Goal: Task Accomplishment & Management: Contribute content

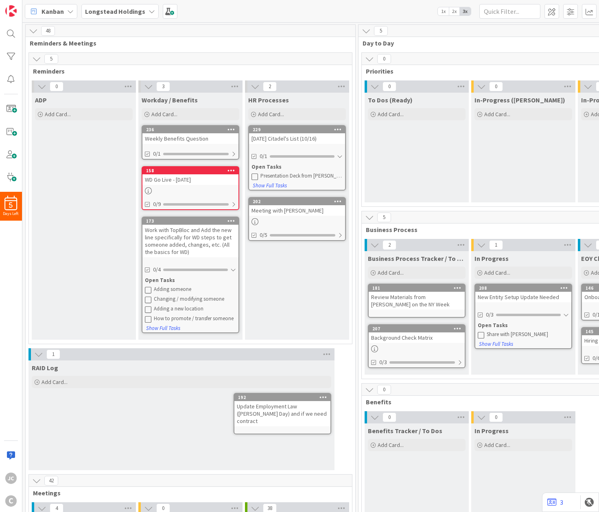
click at [295, 260] on div "HR Processes Add Card... 229 [DATE] Citadel's List (10/16) 0/1 Open Tasks Prese…" at bounding box center [297, 216] width 104 height 247
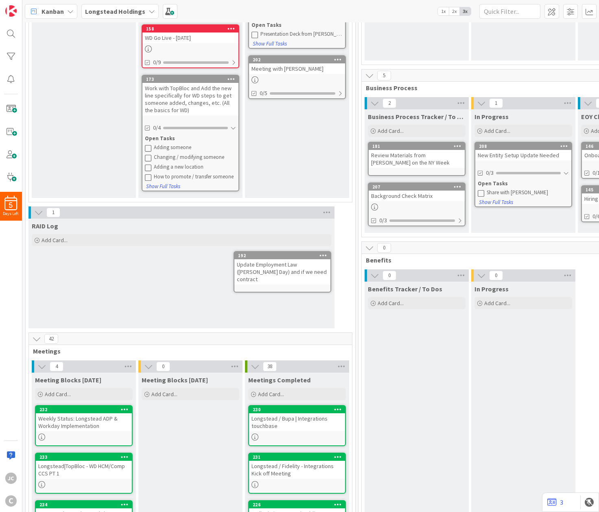
scroll to position [147, 0]
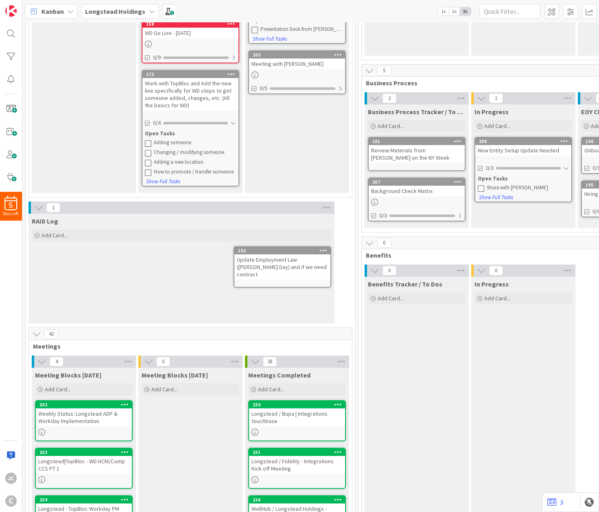
click at [156, 227] on div "RAID Log Add Card... Template Not Set Title 0 / 128 Label Default Show More... …" at bounding box center [181, 228] width 306 height 29
click at [156, 229] on div "Add Card..." at bounding box center [181, 235] width 299 height 12
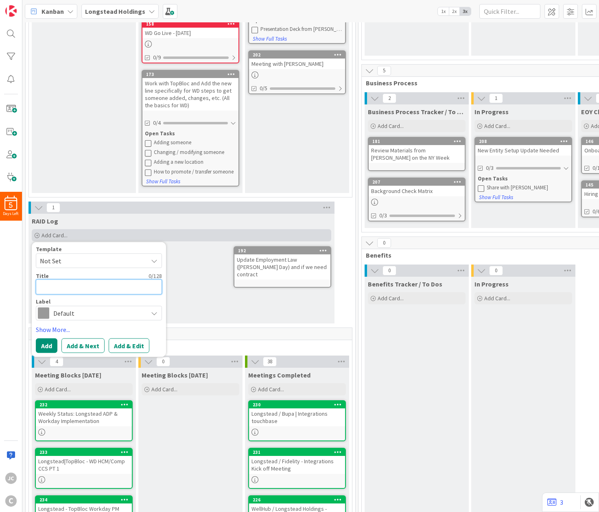
type textarea "R"
type textarea "x"
type textarea "RA"
type textarea "x"
type textarea "RAI"
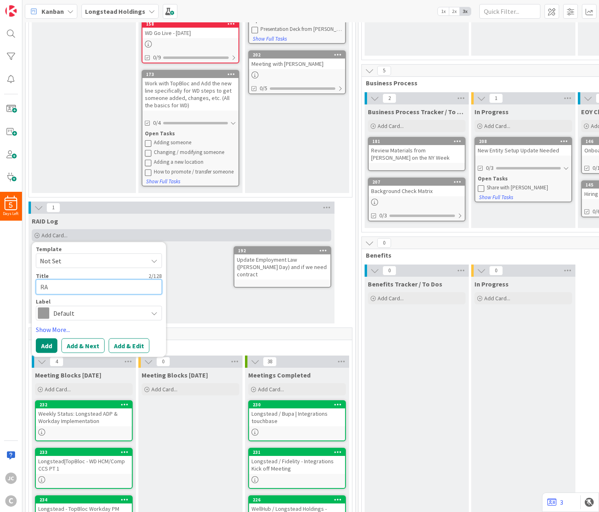
type textarea "x"
type textarea "RAID"
type textarea "x"
type textarea "RAID"
type textarea "x"
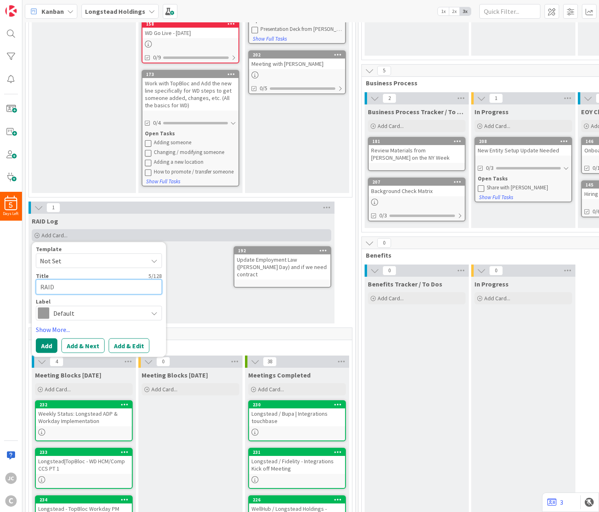
type textarea "RAID L"
type textarea "x"
type textarea "C"
type textarea "x"
type textarea "CX"
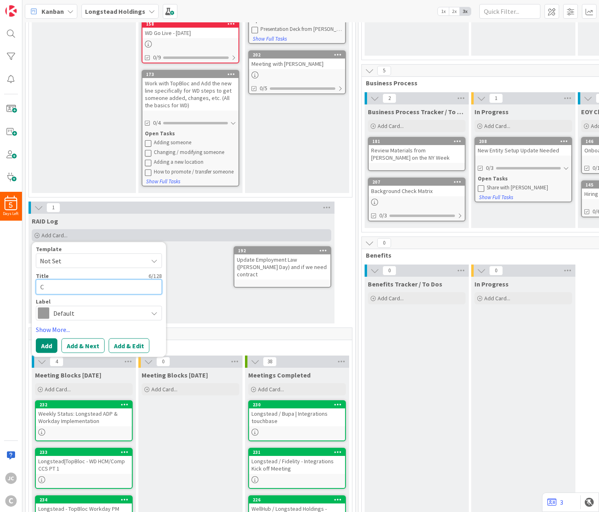
type textarea "x"
type textarea "C"
type textarea "x"
type textarea "C"
type textarea "x"
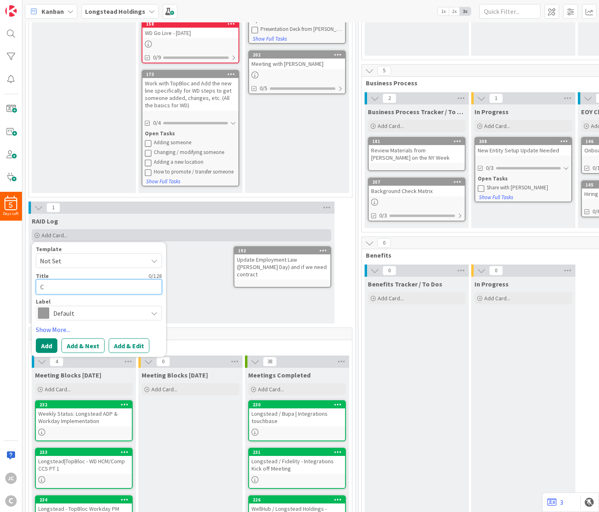
type textarea "Co"
type textarea "x"
type textarea "Com"
type textarea "x"
type textarea "Comp"
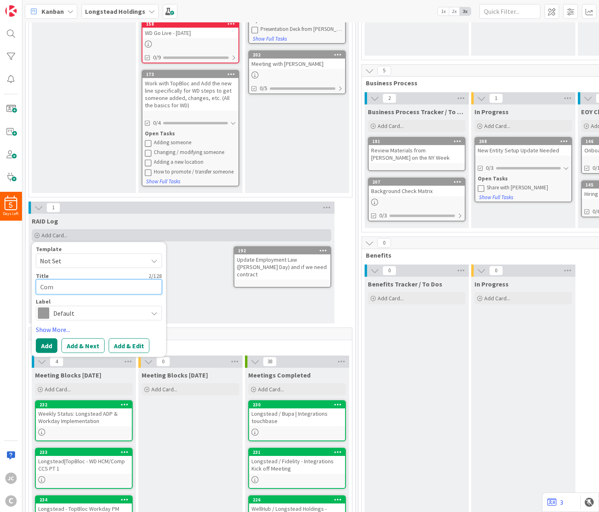
type textarea "x"
type textarea "Compa"
type textarea "x"
type textarea "Compan"
type textarea "x"
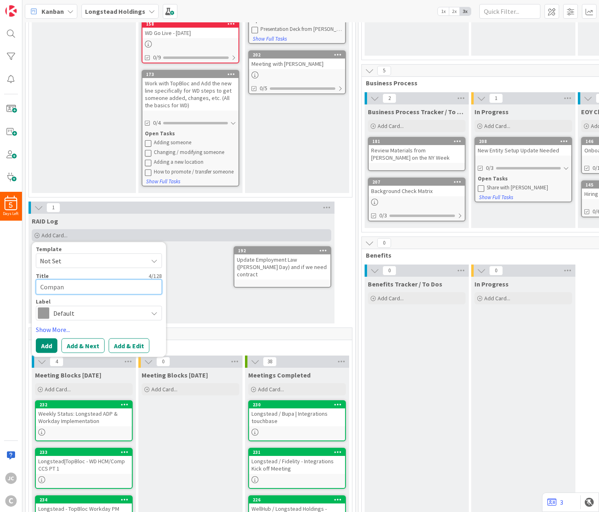
type textarea "Company"
type textarea "x"
type textarea "Company"
type textarea "x"
type textarea "M"
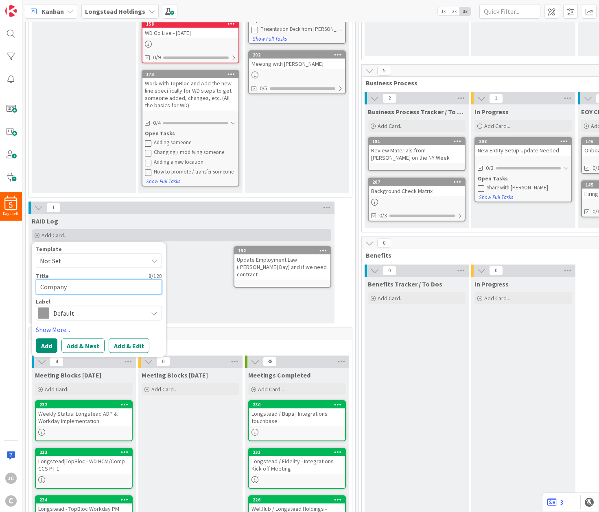
type textarea "x"
type textarea "Ma"
type textarea "x"
type textarea "Mar"
type textarea "x"
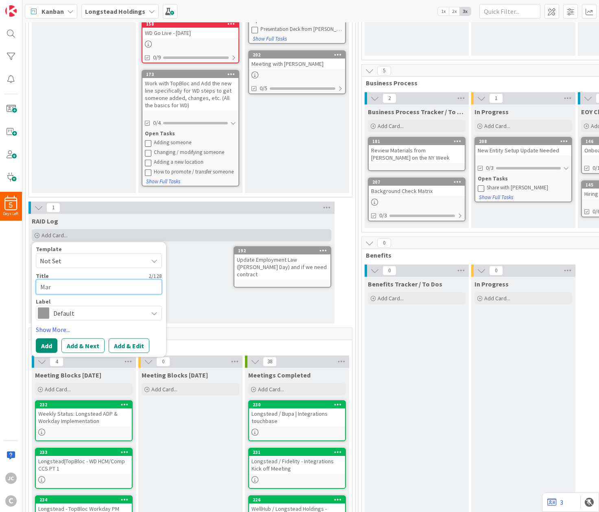
type textarea "Mari"
type textarea "x"
type textarea "Maris"
type textarea "x"
type textarea "[PERSON_NAME]"
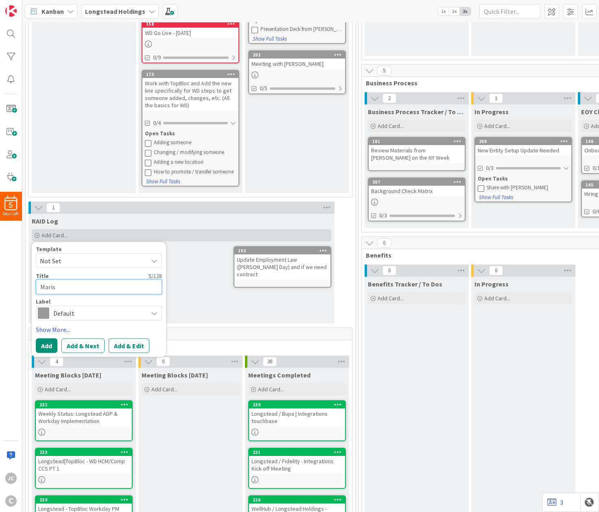
type textarea "x"
type textarea "[PERSON_NAME]"
type textarea "x"
type textarea "[PERSON_NAME]"
type textarea "x"
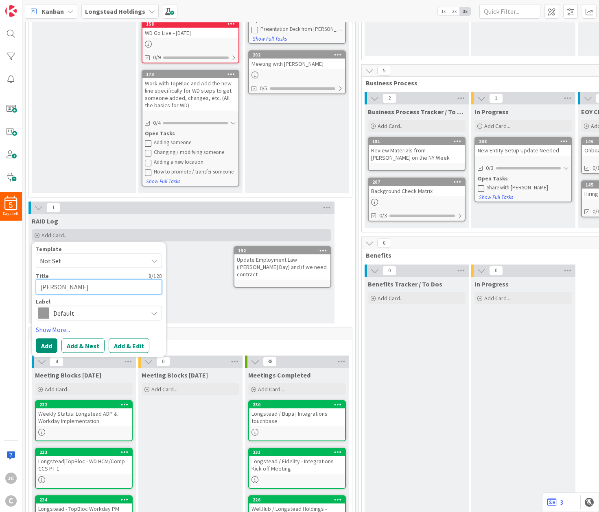
type textarea "[PERSON_NAME]"
type textarea "x"
type textarea "[PERSON_NAME] &"
type textarea "x"
type textarea "[PERSON_NAME] &"
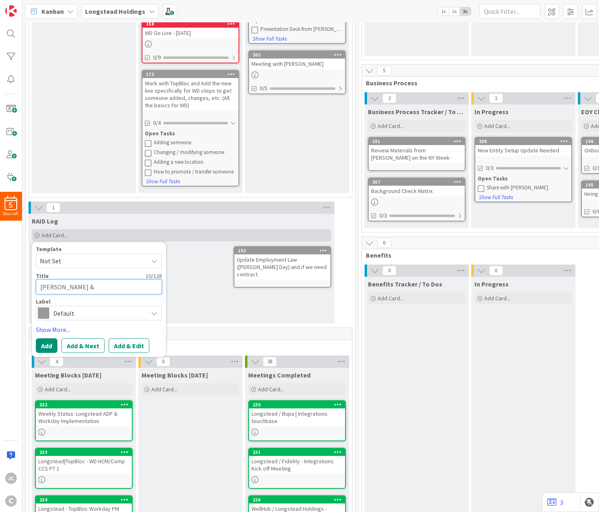
type textarea "x"
type textarea "[PERSON_NAME] & M"
type textarea "x"
type textarea "[PERSON_NAME] & Ma"
type textarea "x"
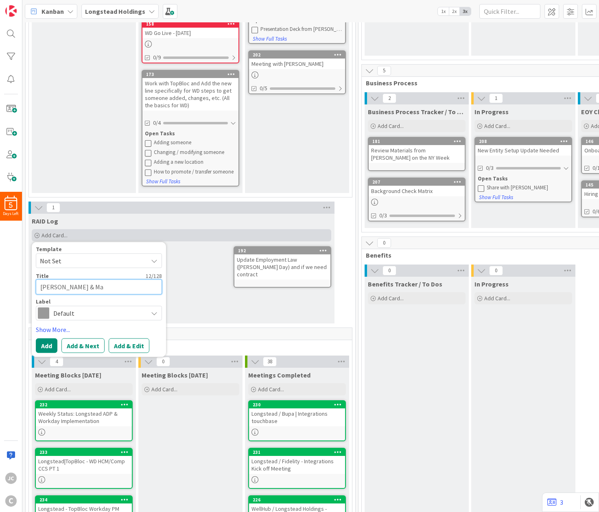
type textarea "[PERSON_NAME] & Mar"
type textarea "x"
type textarea "[PERSON_NAME] & [PERSON_NAME]"
type textarea "x"
type textarea "[PERSON_NAME] & [PERSON_NAME]"
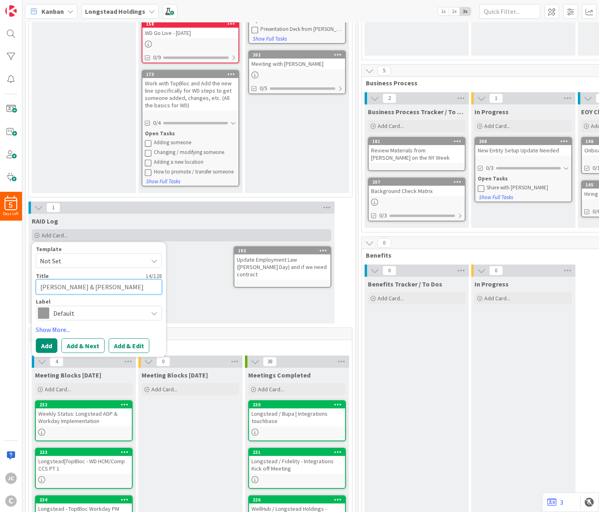
type textarea "x"
type textarea "[PERSON_NAME] & [PERSON_NAME]"
type textarea "x"
type textarea "[PERSON_NAME] & [PERSON_NAME]"
type textarea "x"
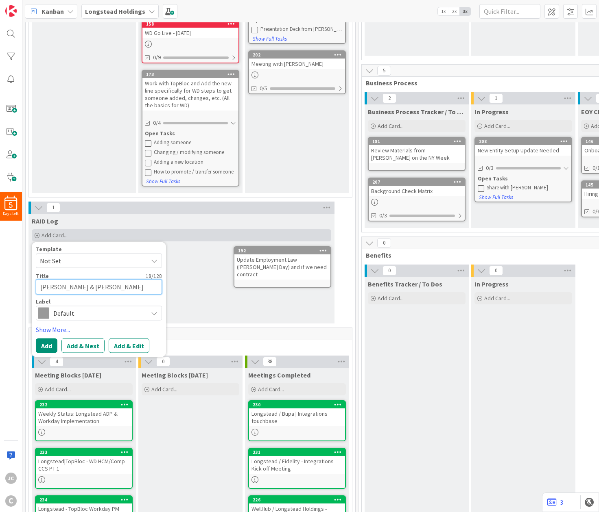
type textarea "[PERSON_NAME] & [PERSON_NAME]"
type textarea "x"
type textarea "[PERSON_NAME] & [PERSON_NAME]"
type textarea "x"
type textarea "[PERSON_NAME] & [PERSON_NAME]"
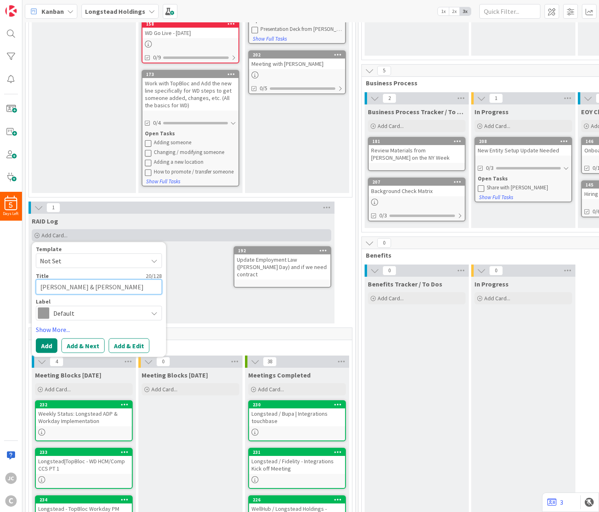
type textarea "x"
type textarea "[PERSON_NAME] & [PERSON_NAME]"
type textarea "x"
type textarea "[PERSON_NAME] & [PERSON_NAME]"
type textarea "x"
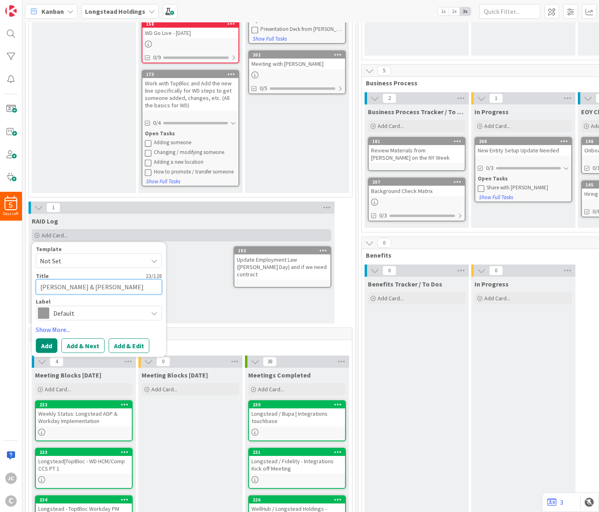
type textarea "[PERSON_NAME] & [PERSON_NAME]"
type textarea "x"
type textarea "[PERSON_NAME] & [PERSON_NAME] to"
type textarea "x"
type textarea "[PERSON_NAME] & [PERSON_NAME] to"
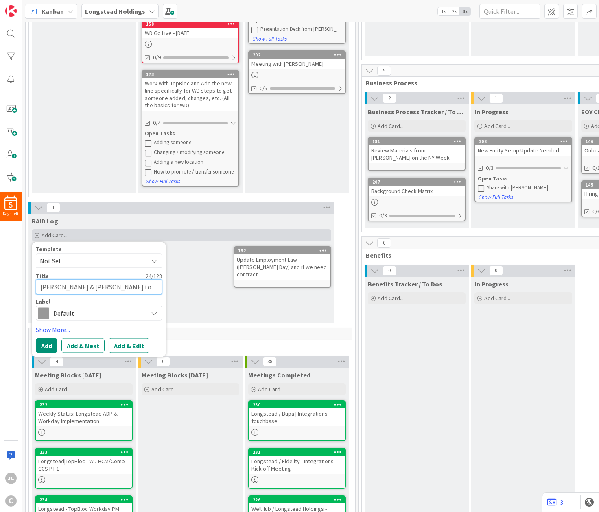
type textarea "x"
type textarea "[PERSON_NAME] & [PERSON_NAME] to e"
type textarea "x"
type textarea "[PERSON_NAME] & [PERSON_NAME] to en"
type textarea "x"
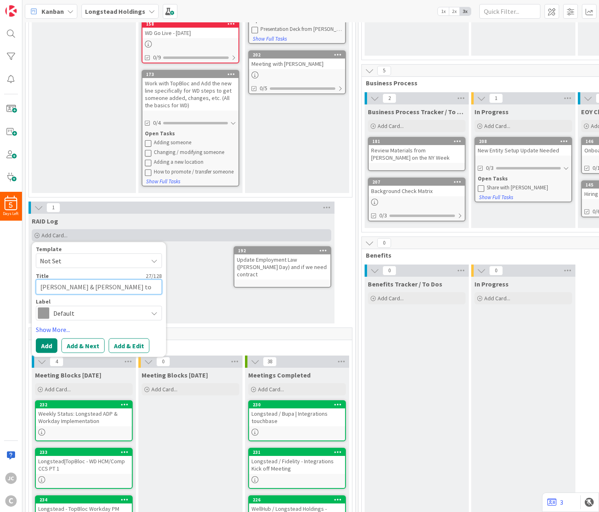
type textarea "[PERSON_NAME] & [PERSON_NAME] to ens"
type textarea "x"
type textarea "[PERSON_NAME] & [PERSON_NAME] to ensu"
type textarea "x"
type textarea "[PERSON_NAME] & [PERSON_NAME] to ensur"
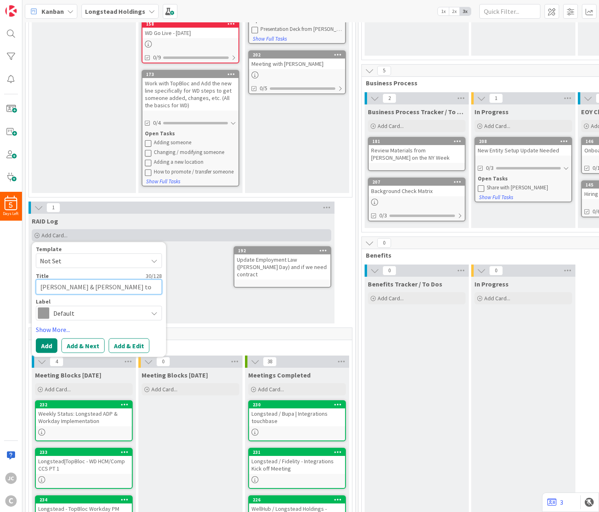
type textarea "x"
type textarea "[PERSON_NAME] & [PERSON_NAME] to ensure"
type textarea "x"
type textarea "[PERSON_NAME] & [PERSON_NAME] to ensure"
type textarea "x"
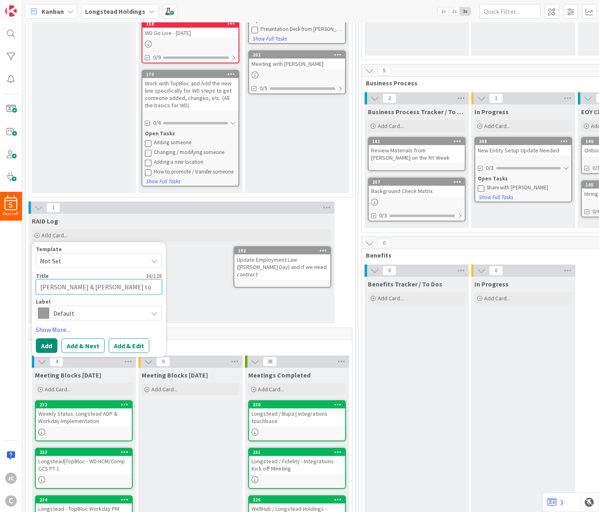
type textarea "[PERSON_NAME] & [PERSON_NAME] to ensure to"
type textarea "x"
type textarea "[PERSON_NAME] & [PERSON_NAME] to ensure to"
type textarea "x"
type textarea "[PERSON_NAME] & [PERSON_NAME] to ensure to u"
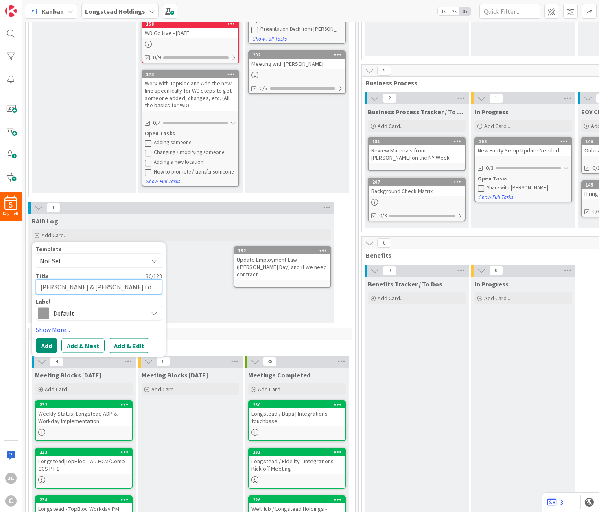
type textarea "x"
type textarea "[PERSON_NAME] & [PERSON_NAME] to ensure to un"
type textarea "x"
type textarea "[PERSON_NAME] & [PERSON_NAME] to ensure to und"
type textarea "x"
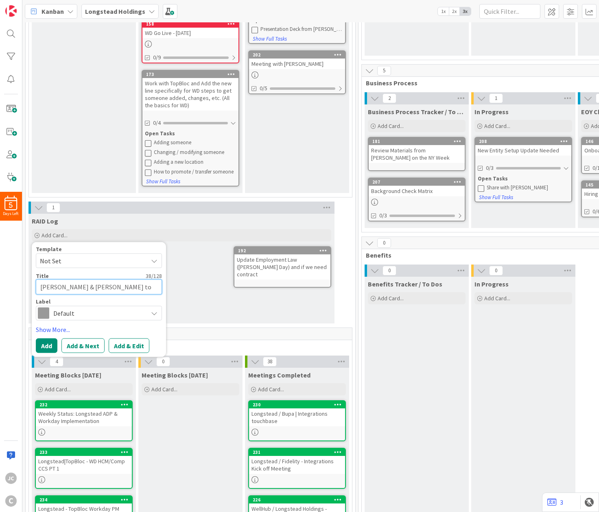
type textarea "[PERSON_NAME] & [PERSON_NAME] to ensure to unde"
type textarea "x"
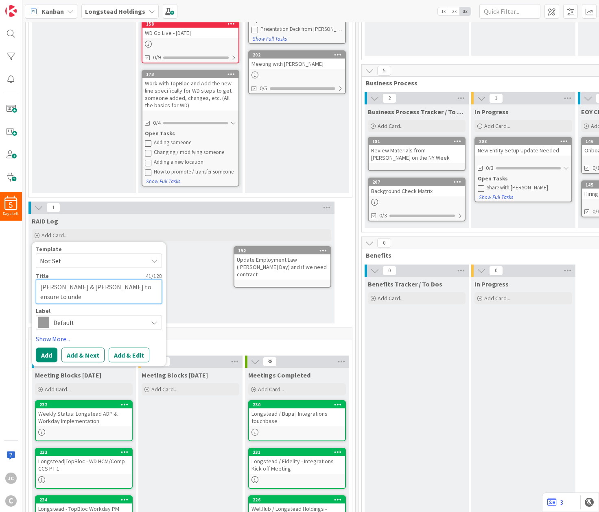
type textarea "[PERSON_NAME] & [PERSON_NAME] to ensure to under"
type textarea "x"
type textarea "[PERSON_NAME] & [PERSON_NAME] to ensure to unders"
type textarea "x"
type textarea "[PERSON_NAME] & [PERSON_NAME] to ensure to underst"
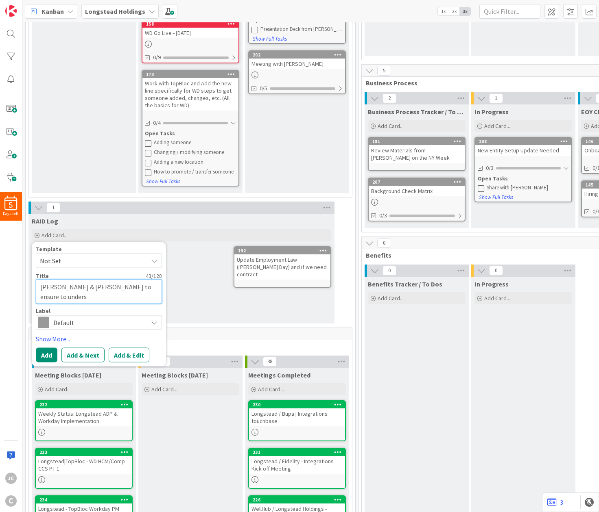
type textarea "x"
type textarea "[PERSON_NAME] & [PERSON_NAME] to ensure to understa"
type textarea "x"
type textarea "[PERSON_NAME] & [PERSON_NAME] to ensure to understan"
type textarea "x"
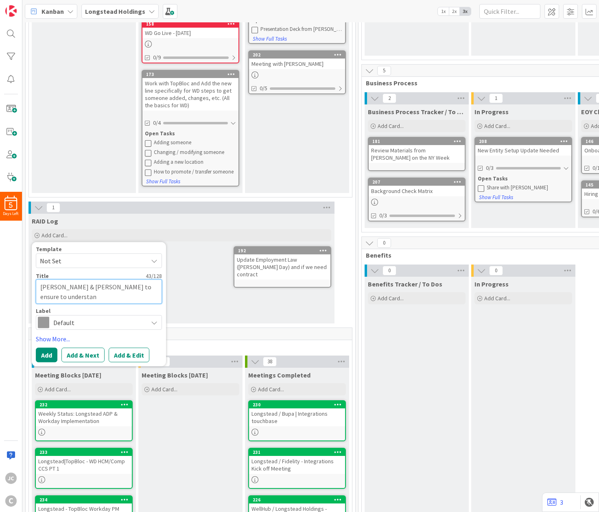
type textarea "[PERSON_NAME] & [PERSON_NAME] to ensure to understand"
type textarea "x"
type textarea "[PERSON_NAME] & [PERSON_NAME] to ensure to understand"
type textarea "x"
type textarea "[PERSON_NAME] & [PERSON_NAME] to ensure to understand h"
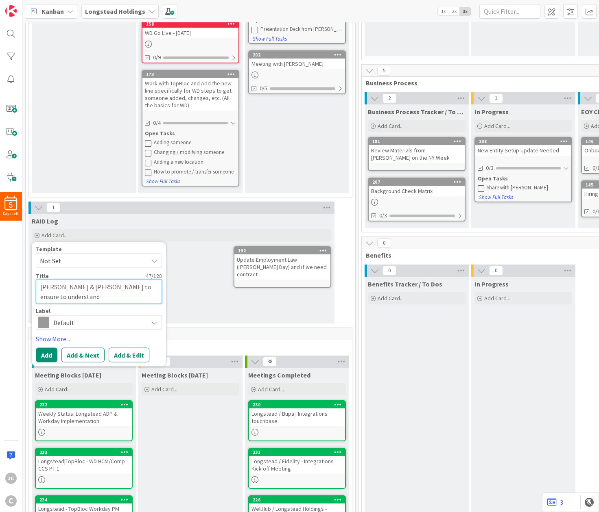
type textarea "x"
type textarea "[PERSON_NAME] & [PERSON_NAME] to ensure to understand ho"
type textarea "x"
type textarea "[PERSON_NAME] & [PERSON_NAME] to ensure to understand how"
type textarea "x"
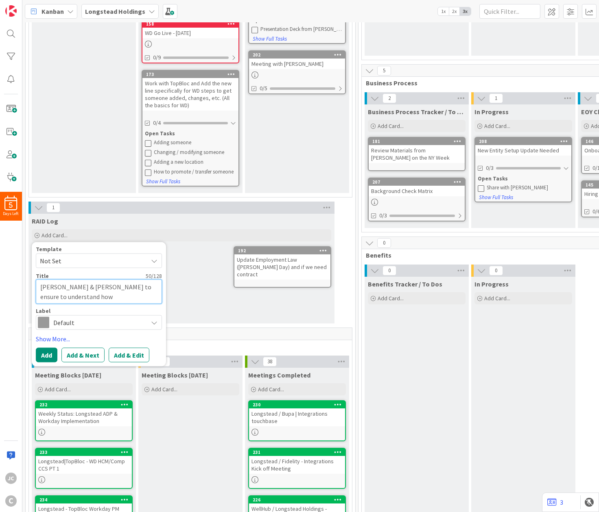
type textarea "[PERSON_NAME] & [PERSON_NAME] to ensure to understand how"
type textarea "x"
type textarea "[PERSON_NAME] & [PERSON_NAME] to ensure to understand how W"
type textarea "x"
type textarea "[PERSON_NAME] & [PERSON_NAME] to ensure to understand how Wo"
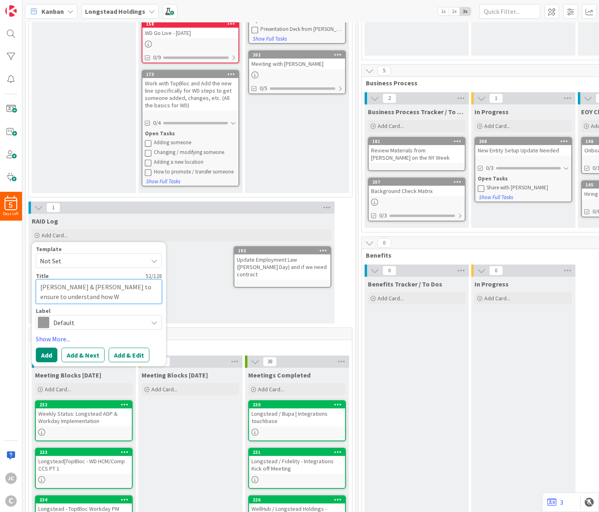
type textarea "x"
type textarea "[PERSON_NAME] & [PERSON_NAME] to ensure to understand how Wor"
type textarea "x"
type textarea "[PERSON_NAME] & [PERSON_NAME] to ensure to understand how Work"
type textarea "x"
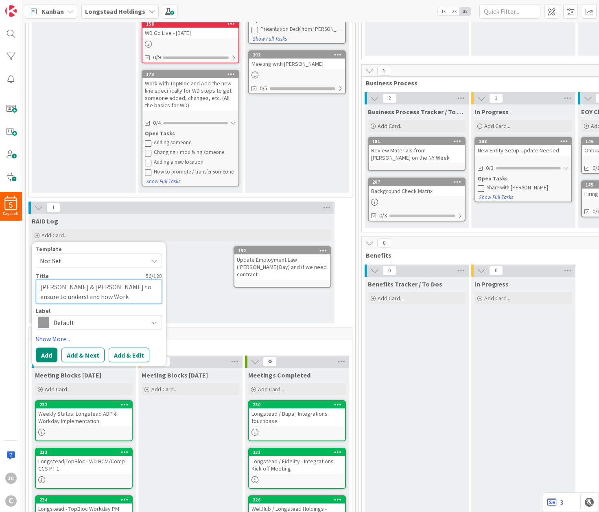
type textarea "[PERSON_NAME] & [PERSON_NAME] to ensure to understand how Work'"
type textarea "x"
type textarea "[PERSON_NAME] & [PERSON_NAME] to ensure to understand how Work"
type textarea "x"
type textarea "[PERSON_NAME] & [PERSON_NAME] to ensure to understand how Worke"
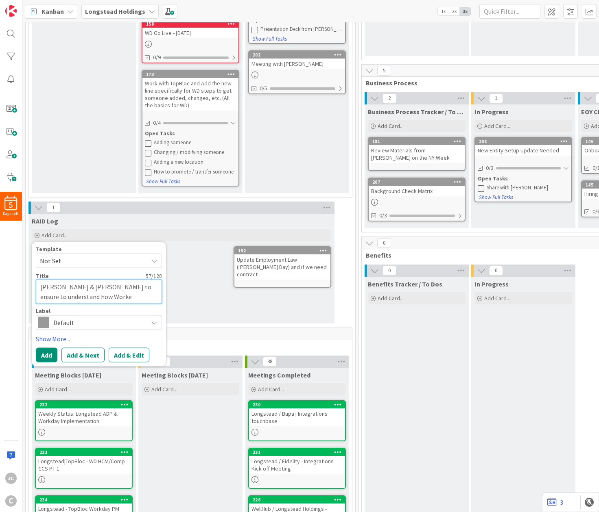
type textarea "x"
type textarea "[PERSON_NAME] & [PERSON_NAME] to ensure to understand how Worker"
type textarea "x"
type textarea "[PERSON_NAME] & [PERSON_NAME] to ensure to understand how Worker'"
type textarea "x"
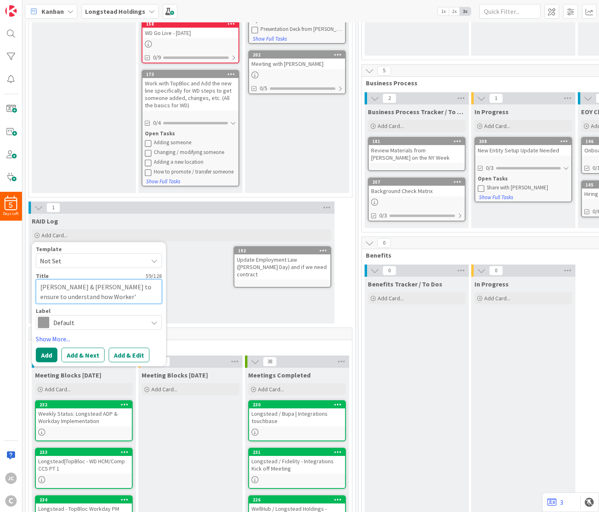
type textarea "[PERSON_NAME] & [PERSON_NAME] to ensure to understand how Worker's"
type textarea "x"
type textarea "[PERSON_NAME] & [PERSON_NAME] to ensure to understand how Worker's"
type textarea "x"
type textarea "[PERSON_NAME] & [PERSON_NAME] to ensure to understand how Worker's c"
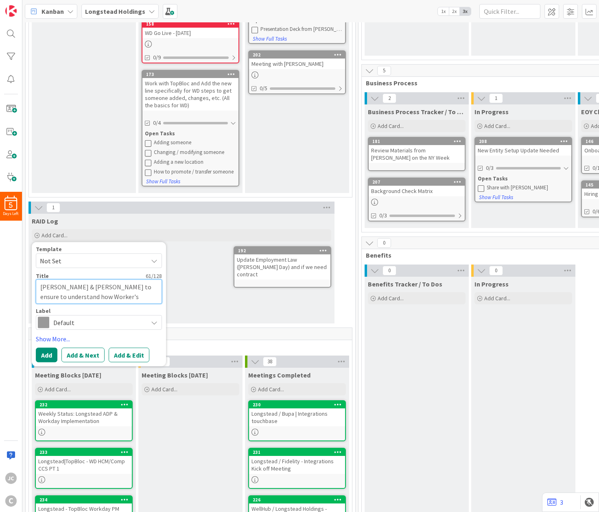
type textarea "x"
type textarea "[PERSON_NAME] & [PERSON_NAME] to ensure to understand how Worker's co"
type textarea "x"
type textarea "[PERSON_NAME] & [PERSON_NAME] to ensure to understand how Worker's com"
type textarea "x"
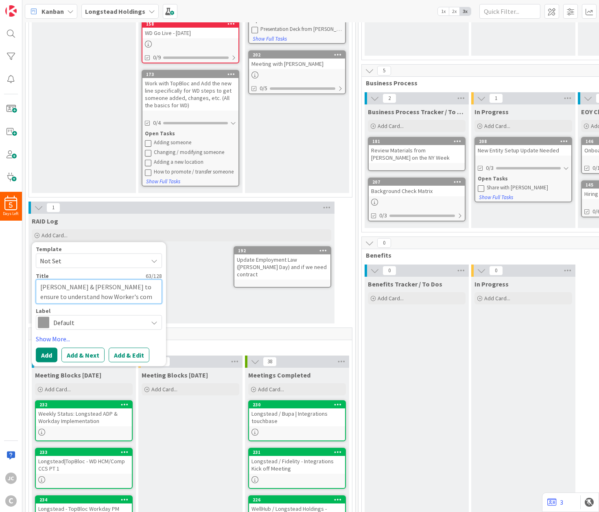
type textarea "[PERSON_NAME] & [PERSON_NAME] to ensure to understand how Worker's comp"
type textarea "x"
type textarea "[PERSON_NAME] & [PERSON_NAME] to ensure to understand how Worker's comp"
type textarea "x"
type textarea "[PERSON_NAME] & [PERSON_NAME] to ensure to understand how [PERSON_NAME]'s comp i"
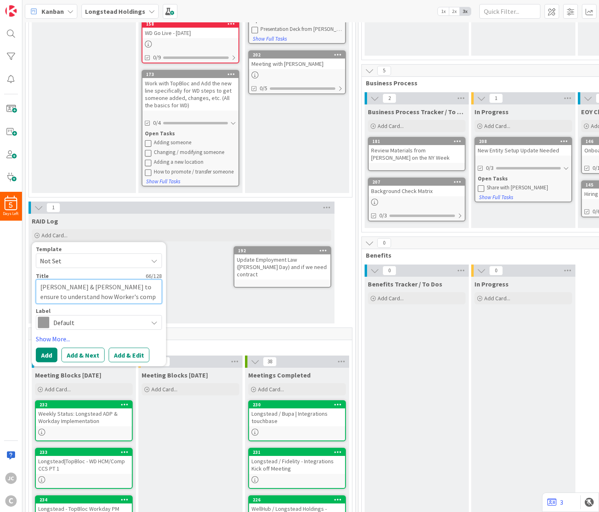
type textarea "x"
type textarea "[PERSON_NAME] & [PERSON_NAME] to ensure to understand how Worker's comp is"
type textarea "x"
type textarea "[PERSON_NAME] & [PERSON_NAME] to ensure to understand how Worker's comp is"
type textarea "x"
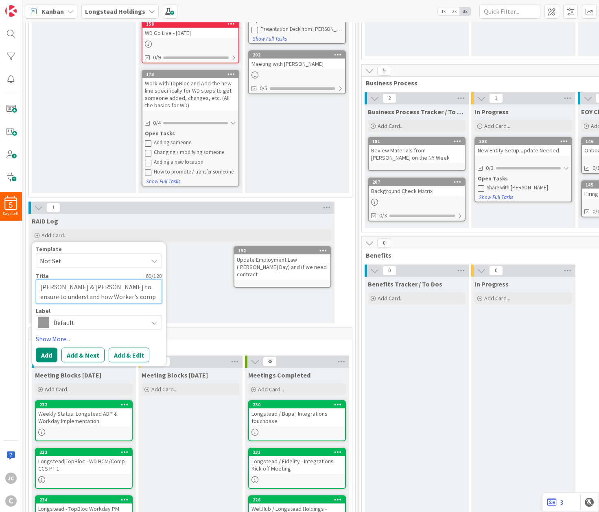
type textarea "[PERSON_NAME] & [PERSON_NAME] to ensure to understand how [PERSON_NAME]'s comp …"
type textarea "x"
type textarea "[PERSON_NAME] & [PERSON_NAME] to ensure to understand how Worker's comp is se"
type textarea "x"
type textarea "[PERSON_NAME] & [PERSON_NAME] to ensure to understand how Worker's comp is set"
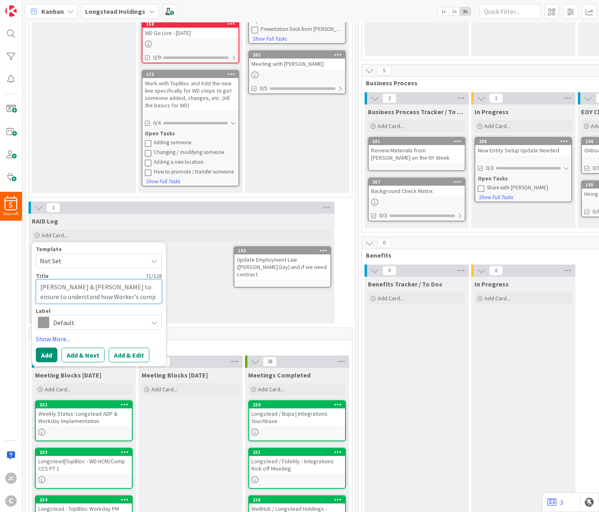
type textarea "x"
type textarea "[PERSON_NAME] & [PERSON_NAME] to ensure to understand how Worker's comp is setu"
type textarea "x"
type textarea "[PERSON_NAME] & [PERSON_NAME] to ensure to understand how Worker's comp is setup"
type textarea "x"
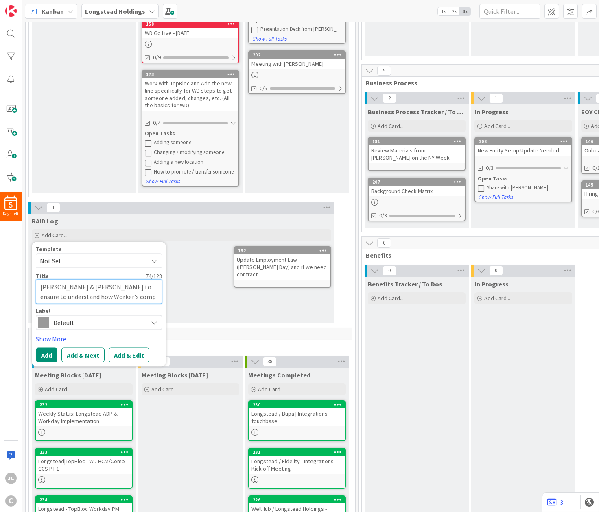
type textarea "[PERSON_NAME] & [PERSON_NAME] to ensure to understand how Worker's comp is setup"
type textarea "x"
type textarea "[PERSON_NAME] & [PERSON_NAME] to ensure to understand how Worker's comp is setu…"
type textarea "x"
type textarea "[PERSON_NAME] & [PERSON_NAME] to ensure to understand how Worker's comp is setu…"
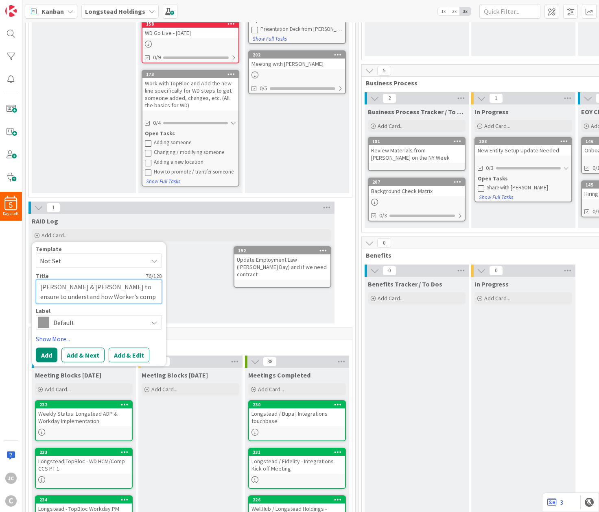
type textarea "x"
type textarea "[PERSON_NAME] & [PERSON_NAME] to ensure to understand how Worker's comp is setu…"
type textarea "x"
type textarea "[PERSON_NAME] & [PERSON_NAME] to ensure to understand how [PERSON_NAME]'s comp …"
type textarea "x"
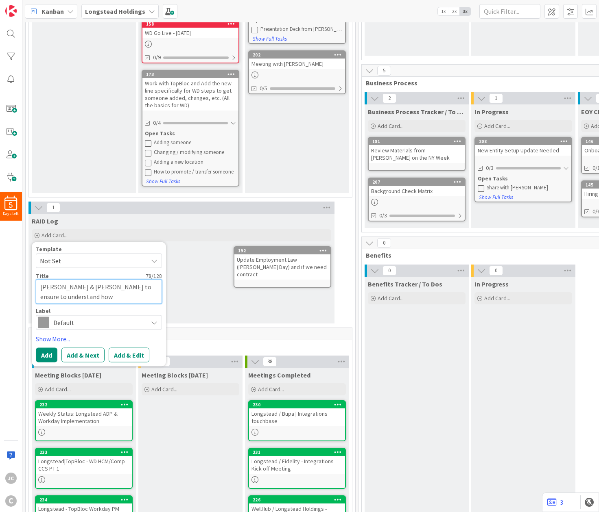
type textarea "[PERSON_NAME] & [PERSON_NAME] to ensure to understand how [PERSON_NAME]'s comp …"
type textarea "x"
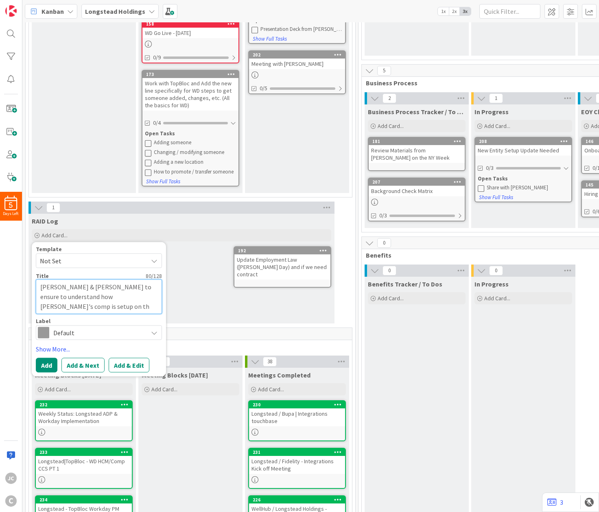
type textarea "[PERSON_NAME] & [PERSON_NAME] to ensure to understand how Worker's comp is setu…"
type textarea "x"
type textarea "[PERSON_NAME] & [PERSON_NAME] to ensure to understand how Worker's comp is setu…"
type textarea "x"
type textarea "[PERSON_NAME] & [PERSON_NAME] to ensure to understand how [PERSON_NAME]'s comp …"
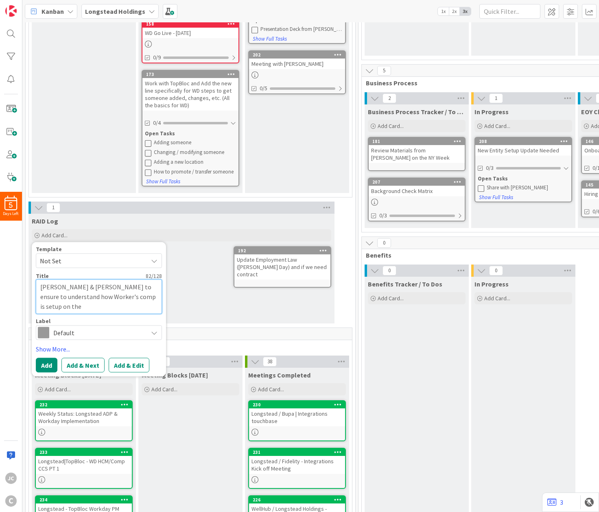
type textarea "x"
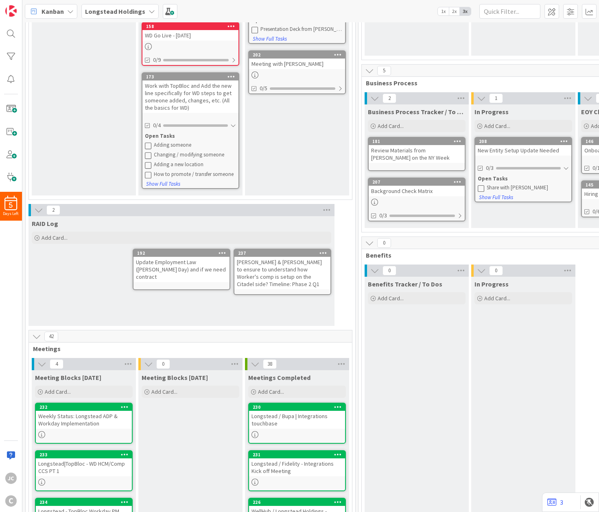
click at [311, 270] on div "[PERSON_NAME] & [PERSON_NAME] to ensure to understand how Worker's comp is setu…" at bounding box center [282, 273] width 96 height 33
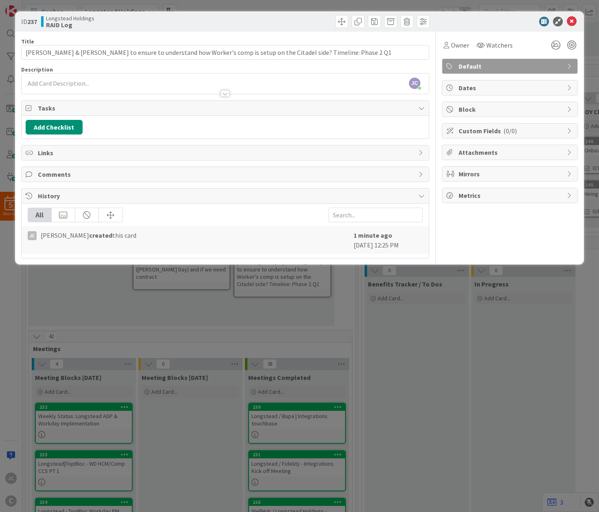
click at [149, 82] on div at bounding box center [225, 85] width 407 height 17
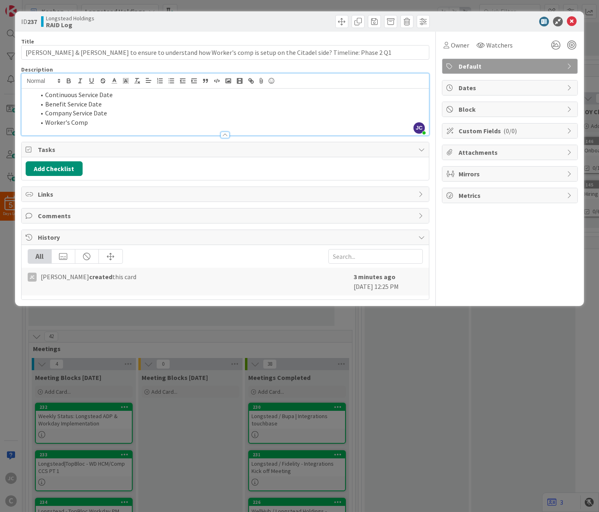
click at [205, 399] on div "ID 237 Longstead Holdings RAID Log Title 117 / 128 [PERSON_NAME] & [PERSON_NAME…" at bounding box center [299, 256] width 599 height 512
